Goal: Transaction & Acquisition: Book appointment/travel/reservation

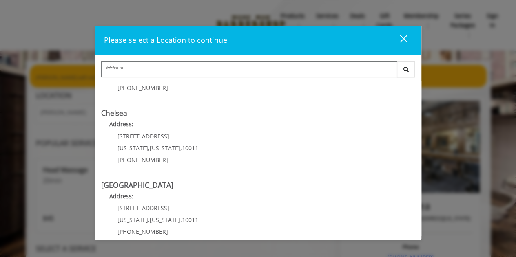
scroll to position [52, 0]
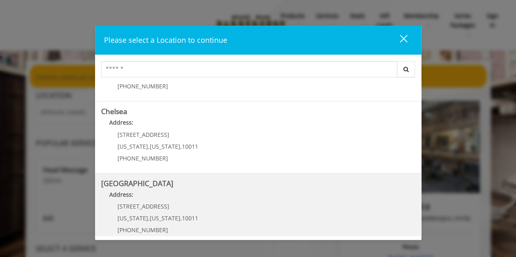
click at [180, 215] on span "," at bounding box center [181, 219] width 2 height 8
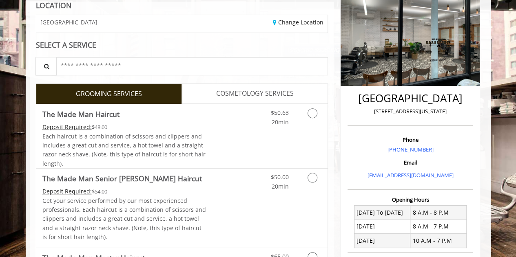
scroll to position [124, 0]
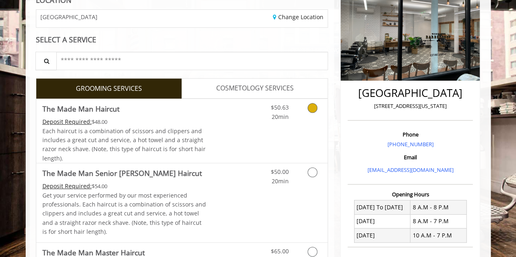
click at [315, 108] on icon "Grooming services" at bounding box center [313, 108] width 10 height 10
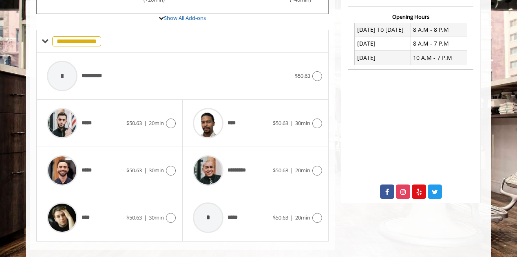
scroll to position [305, 0]
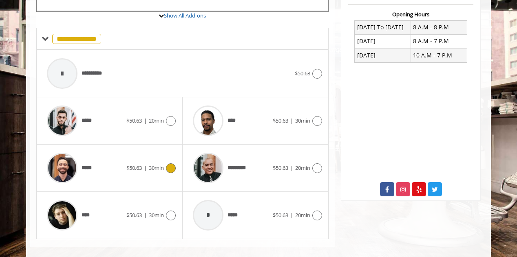
click at [171, 168] on icon at bounding box center [171, 169] width 10 height 10
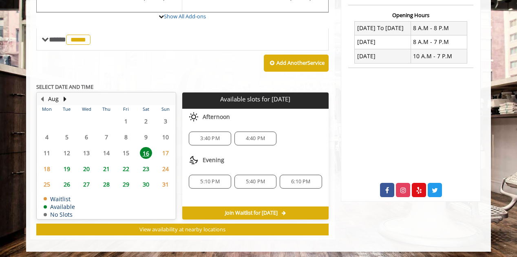
scroll to position [304, 0]
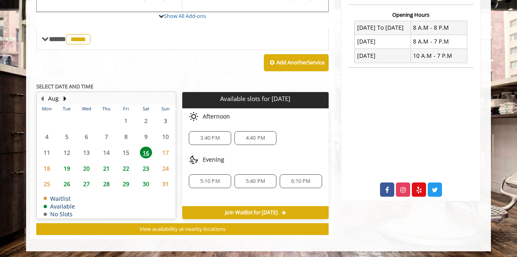
click at [256, 178] on span "5:40 PM" at bounding box center [255, 181] width 19 height 7
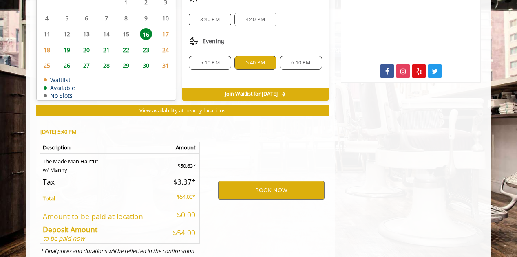
scroll to position [451, 0]
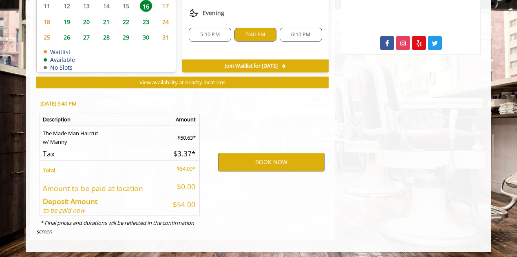
click at [244, 116] on div "BOOK NOW" at bounding box center [271, 162] width 127 height 139
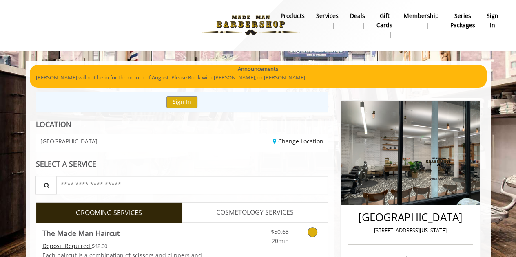
click at [307, 235] on link "Grooming services" at bounding box center [311, 235] width 21 height 22
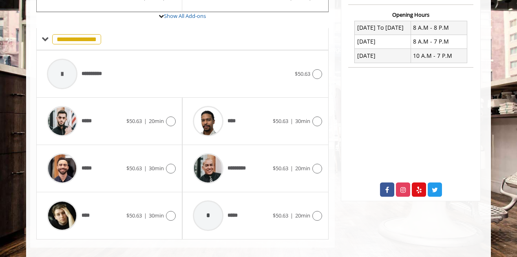
scroll to position [313, 0]
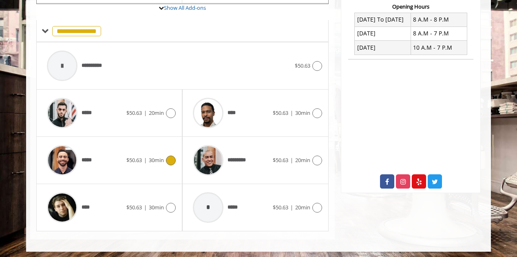
click at [172, 156] on icon at bounding box center [171, 161] width 10 height 10
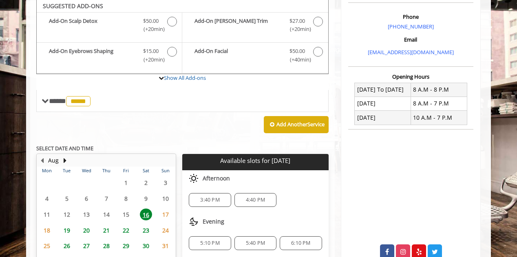
scroll to position [240, 0]
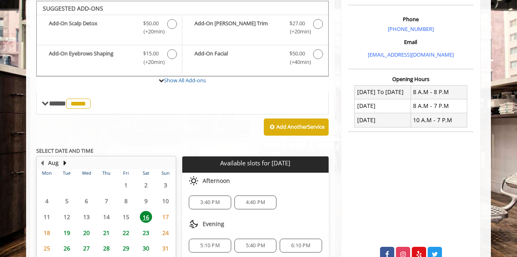
click at [257, 246] on span "5:40 PM" at bounding box center [255, 246] width 19 height 7
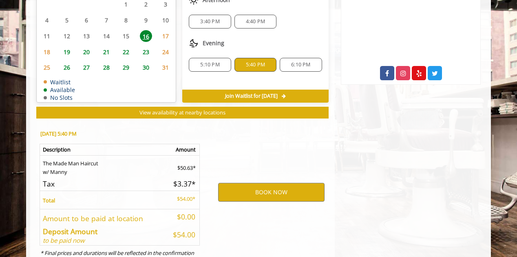
scroll to position [451, 0]
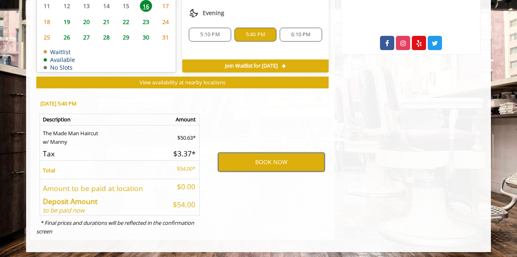
click at [270, 160] on button "BOOK NOW" at bounding box center [271, 162] width 106 height 19
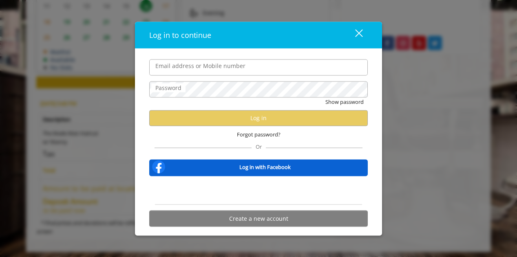
type input "**********"
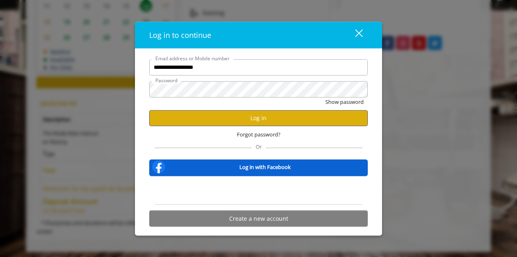
scroll to position [0, 0]
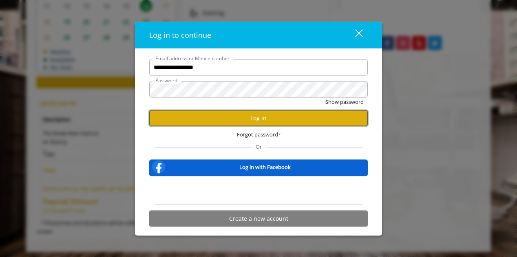
click at [237, 118] on button "Log in" at bounding box center [258, 118] width 219 height 16
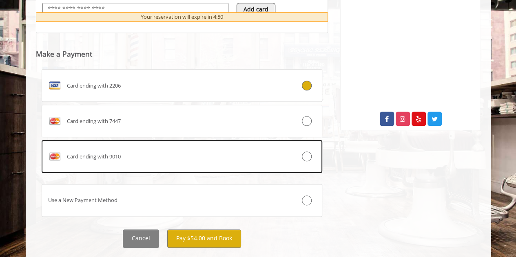
scroll to position [393, 0]
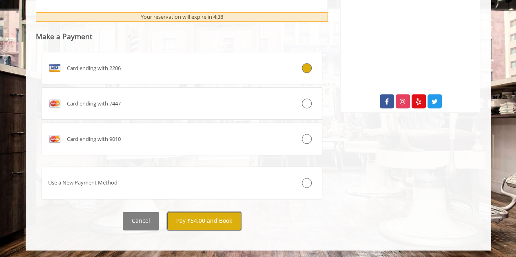
click at [210, 219] on button "Pay $54.00 and Book" at bounding box center [204, 221] width 74 height 18
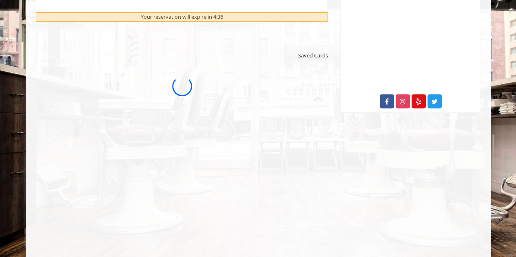
scroll to position [0, 0]
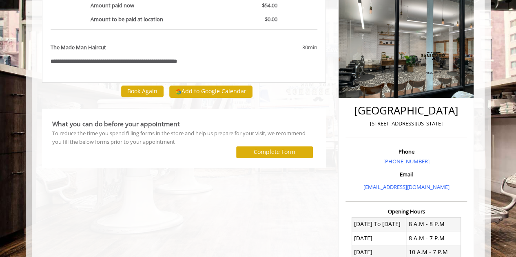
scroll to position [98, 0]
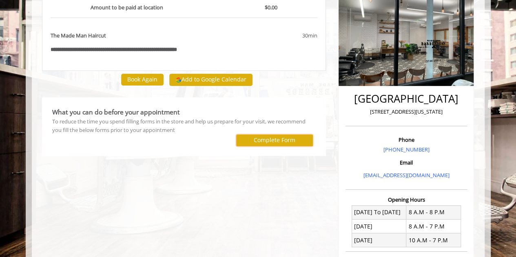
click at [285, 141] on label "Complete Form" at bounding box center [275, 140] width 42 height 7
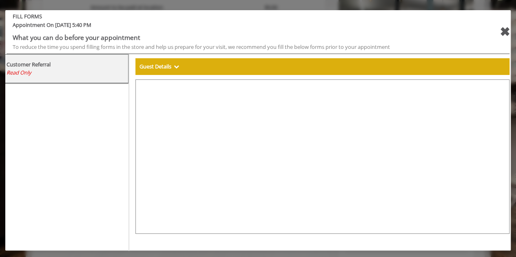
select select "***"
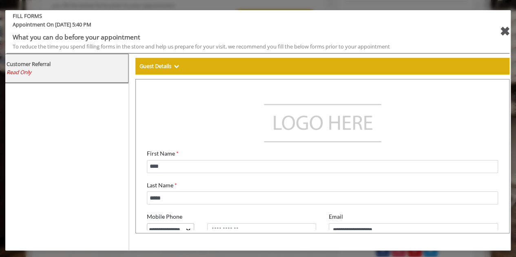
scroll to position [226, 0]
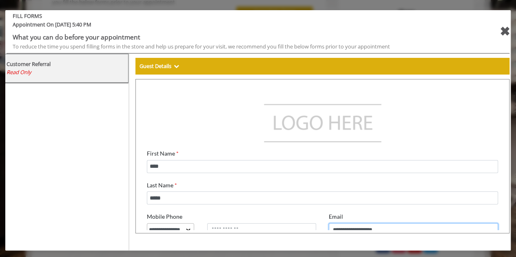
click at [422, 222] on input "**********" at bounding box center [409, 225] width 170 height 13
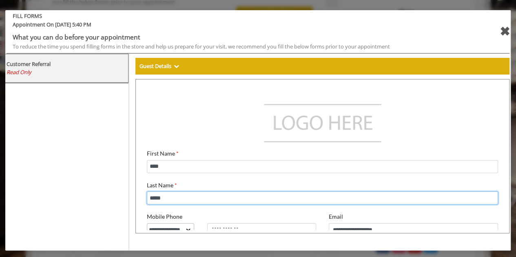
click at [323, 195] on input "*****" at bounding box center [317, 193] width 351 height 13
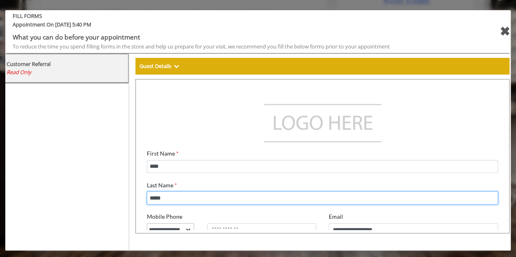
scroll to position [111, 0]
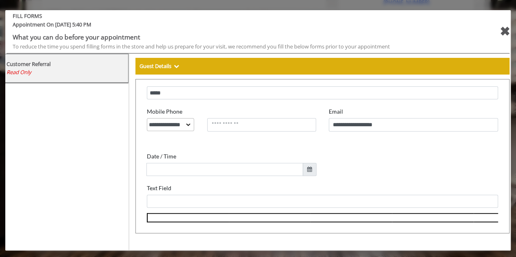
click at [499, 35] on div "✖" at bounding box center [504, 32] width 10 height 20
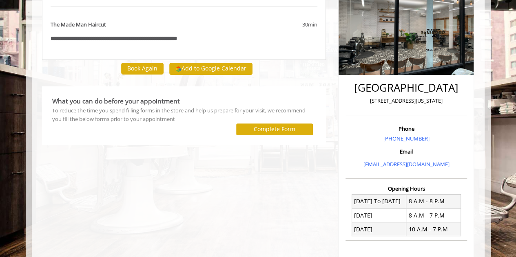
click at [255, 183] on div "**********" at bounding box center [184, 165] width 297 height 419
